Goal: Find specific page/section: Find specific page/section

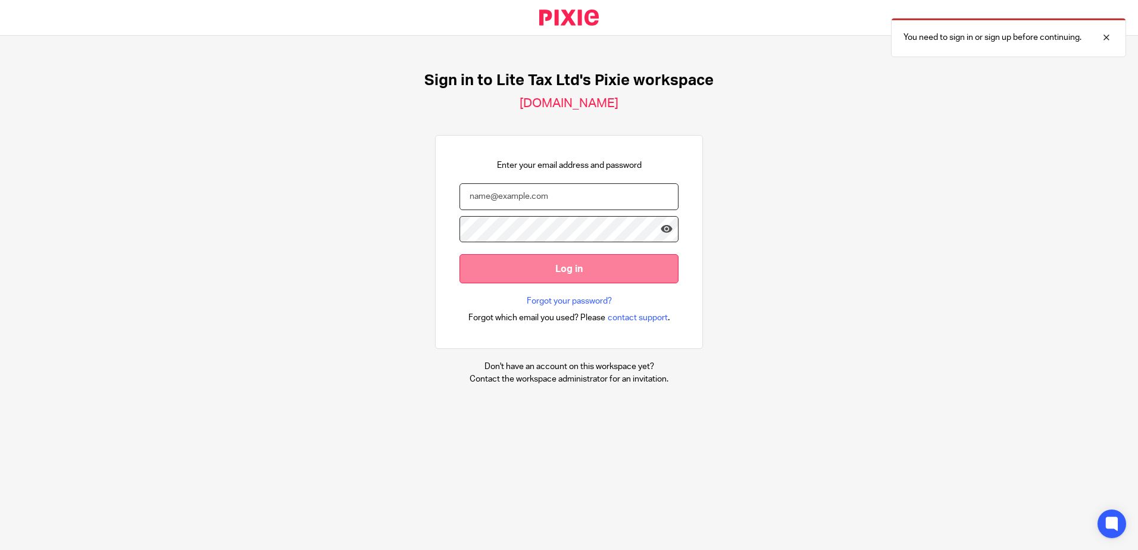
type input "[EMAIL_ADDRESS][DOMAIN_NAME]"
click at [533, 277] on input "Log in" at bounding box center [568, 268] width 219 height 29
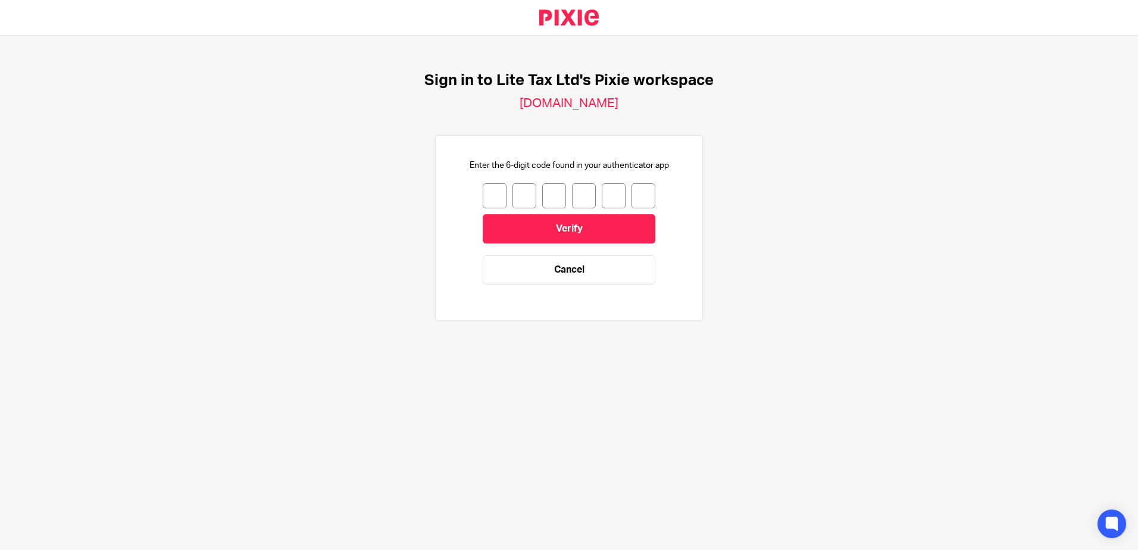
click at [483, 195] on input "number" at bounding box center [495, 195] width 24 height 25
type input "2"
type input "3"
type input "8"
type input "5"
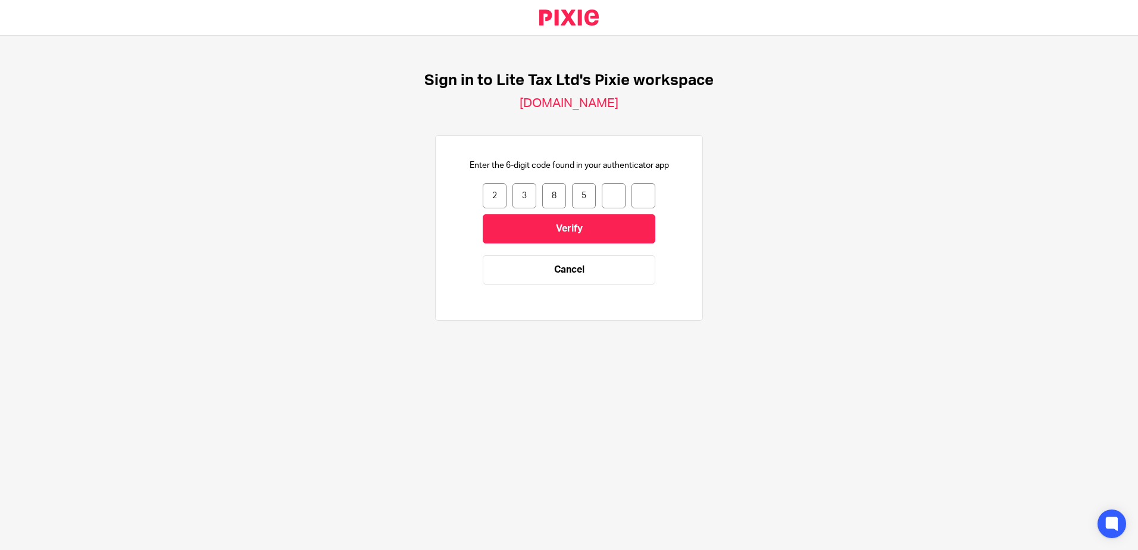
type input "0"
type input "1"
click at [556, 235] on input "Verify" at bounding box center [569, 228] width 173 height 29
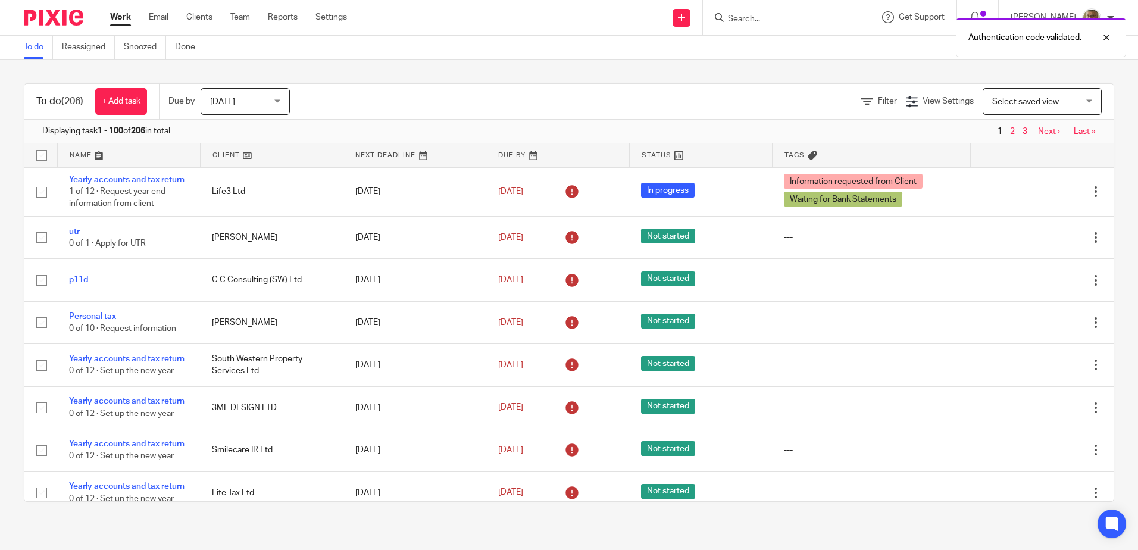
click at [782, 18] on div "Authentication code validated." at bounding box center [847, 34] width 557 height 45
click at [769, 22] on div "Authentication code validated." at bounding box center [847, 34] width 557 height 45
click at [814, 23] on div "Authentication code validated." at bounding box center [847, 34] width 557 height 45
click at [792, 23] on div "Authentication code validated." at bounding box center [847, 34] width 557 height 45
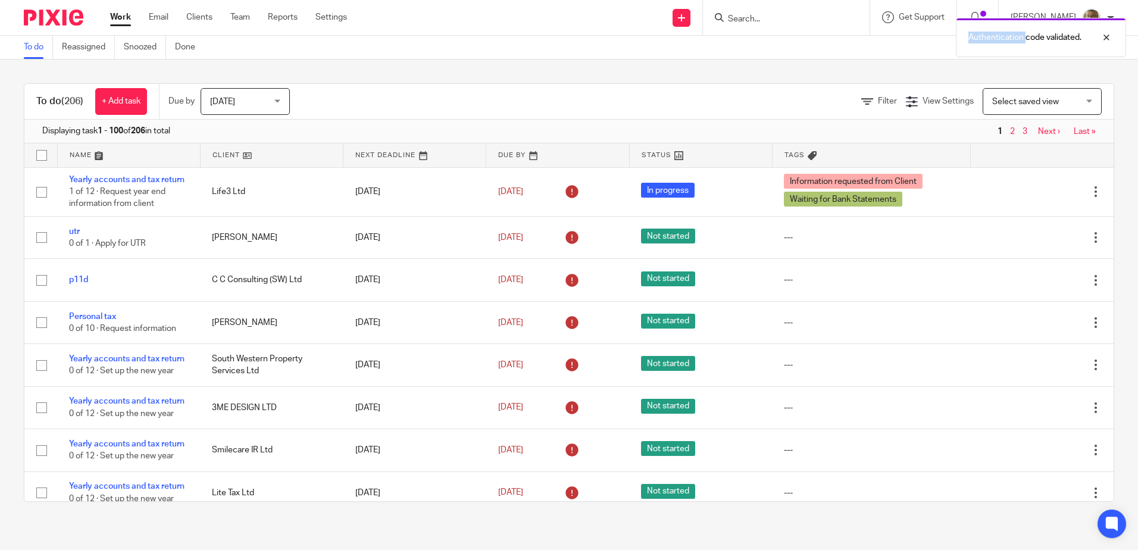
drag, startPoint x: 792, startPoint y: 23, endPoint x: 780, endPoint y: 15, distance: 14.4
click at [780, 15] on div "Authentication code validated." at bounding box center [847, 34] width 557 height 45
click at [776, 19] on div "Authentication code validated." at bounding box center [847, 34] width 557 height 45
click at [773, 18] on input "Search" at bounding box center [780, 19] width 107 height 11
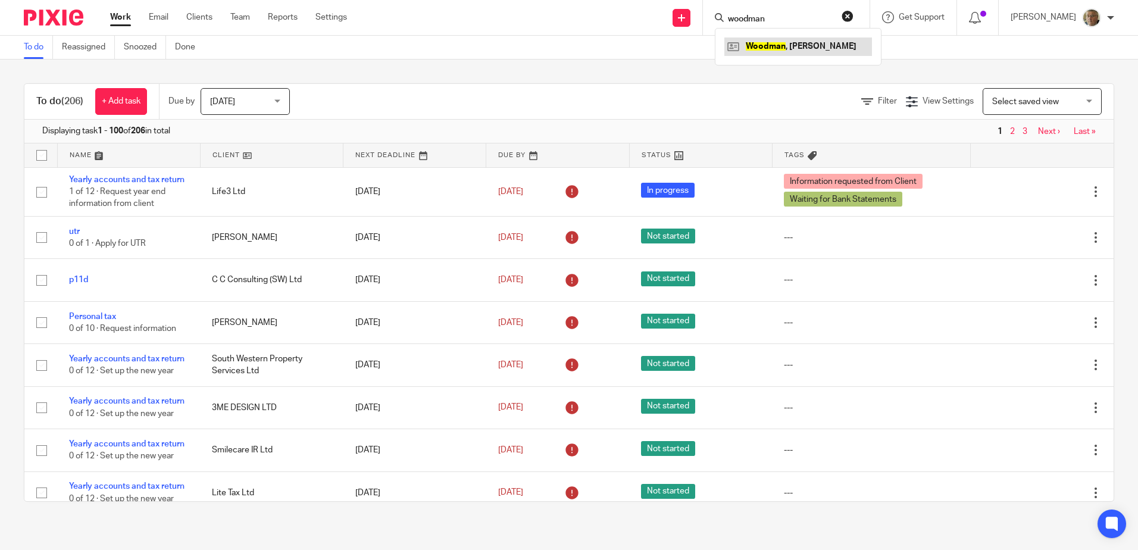
type input "woodman"
click at [809, 51] on link at bounding box center [798, 46] width 148 height 18
